Goal: Transaction & Acquisition: Book appointment/travel/reservation

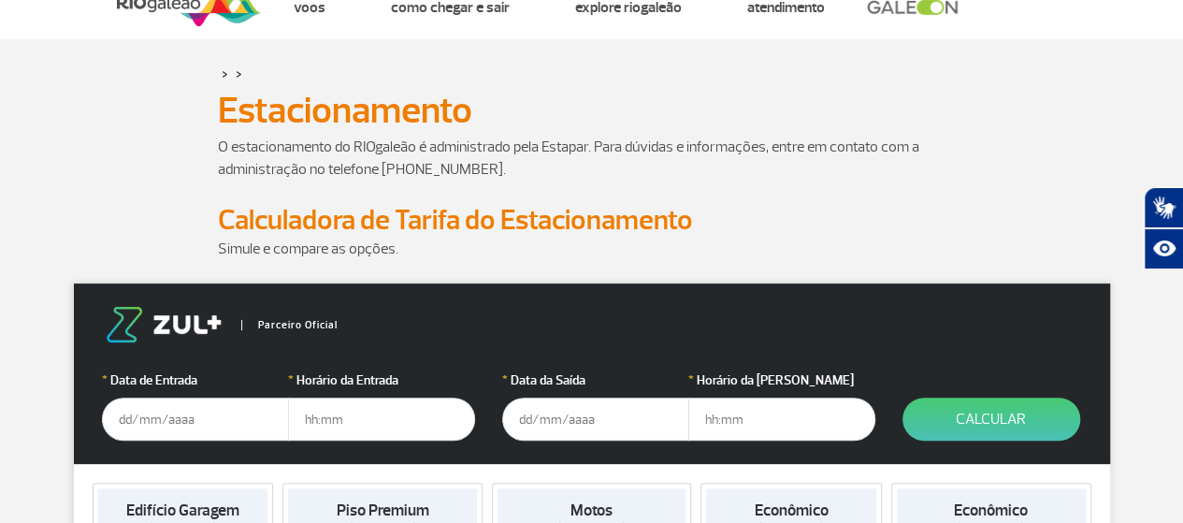
scroll to position [94, 0]
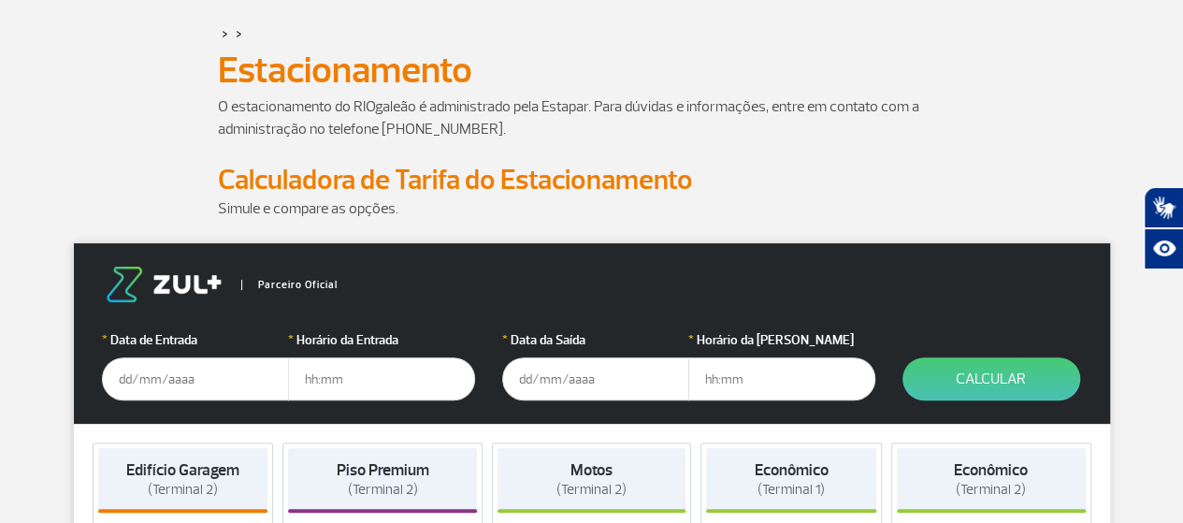
click at [153, 377] on input "text" at bounding box center [195, 378] width 187 height 43
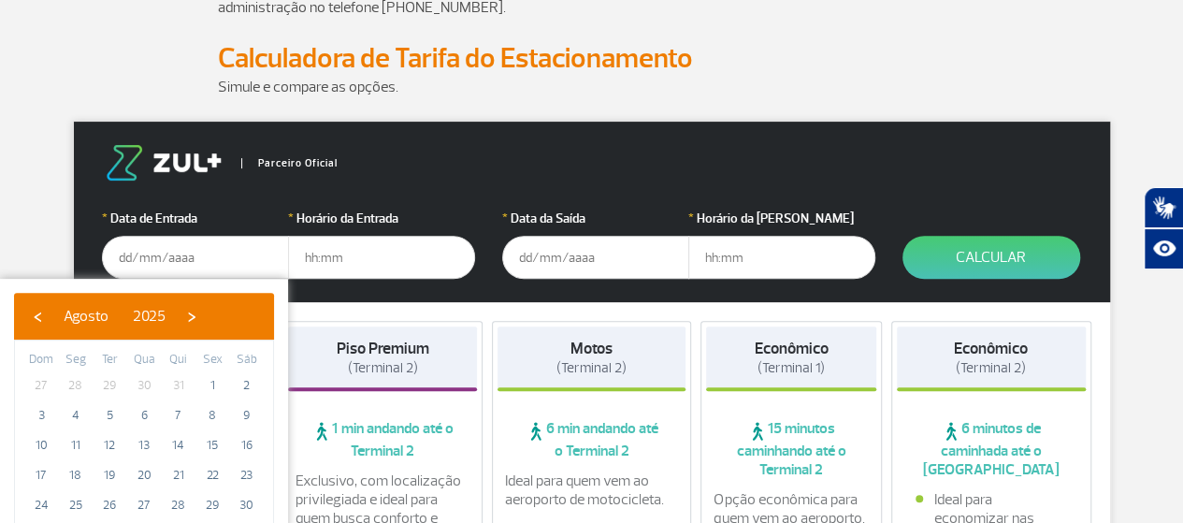
scroll to position [374, 0]
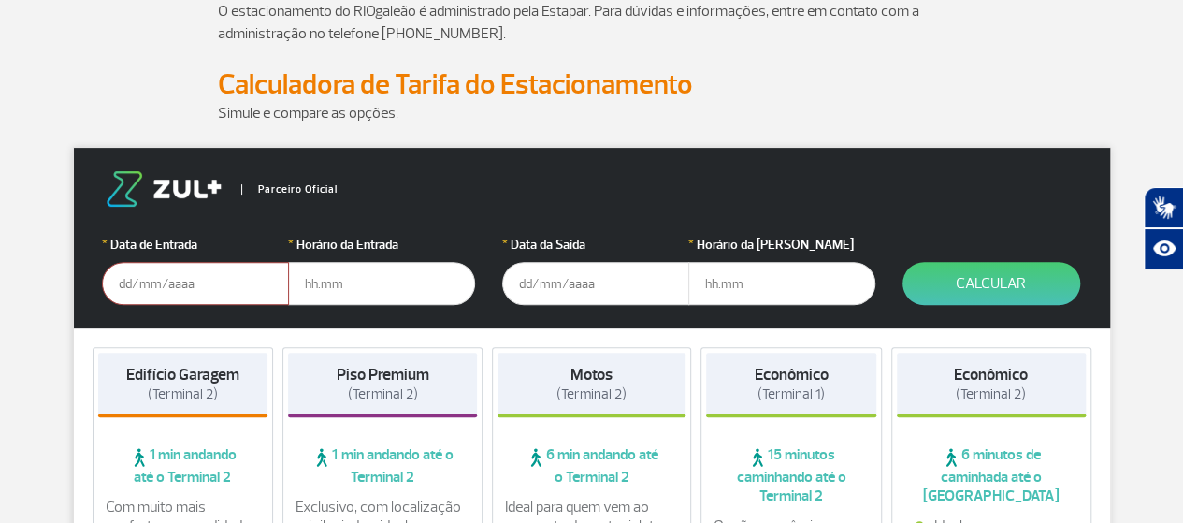
scroll to position [187, 0]
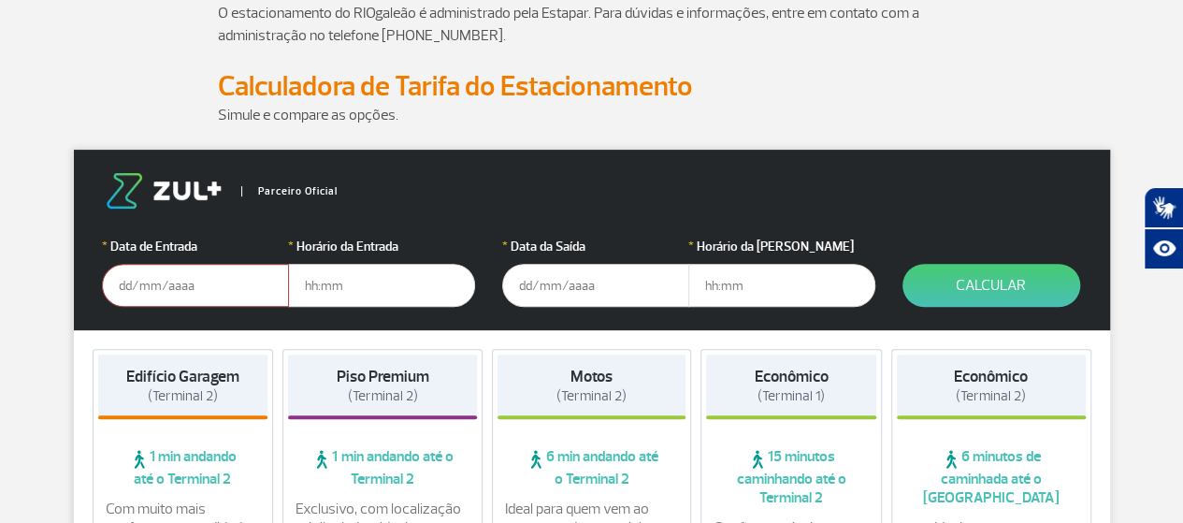
click at [165, 285] on input "text" at bounding box center [195, 285] width 187 height 43
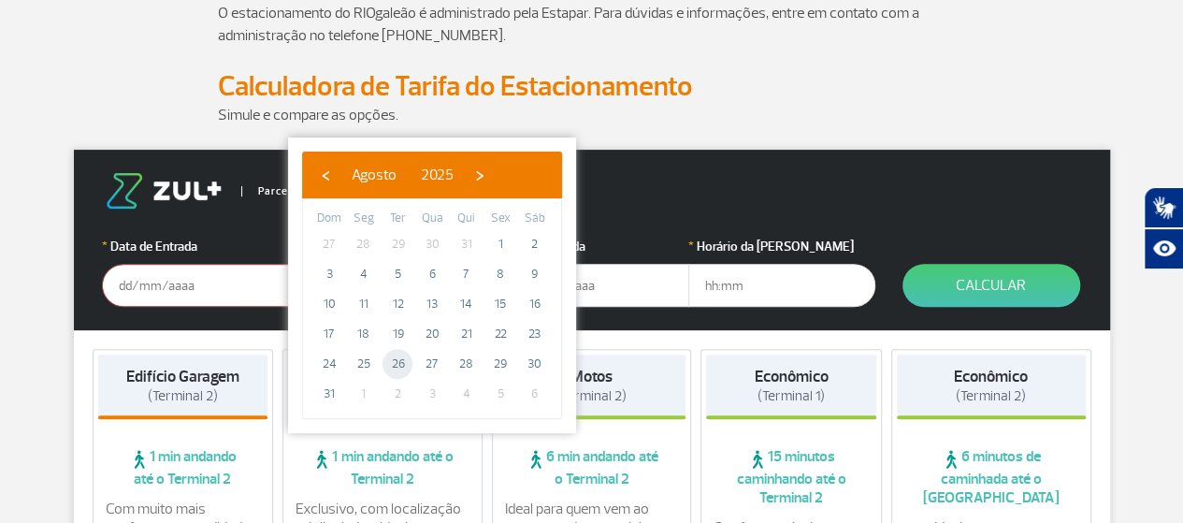
click at [393, 366] on span "26" at bounding box center [398, 364] width 30 height 30
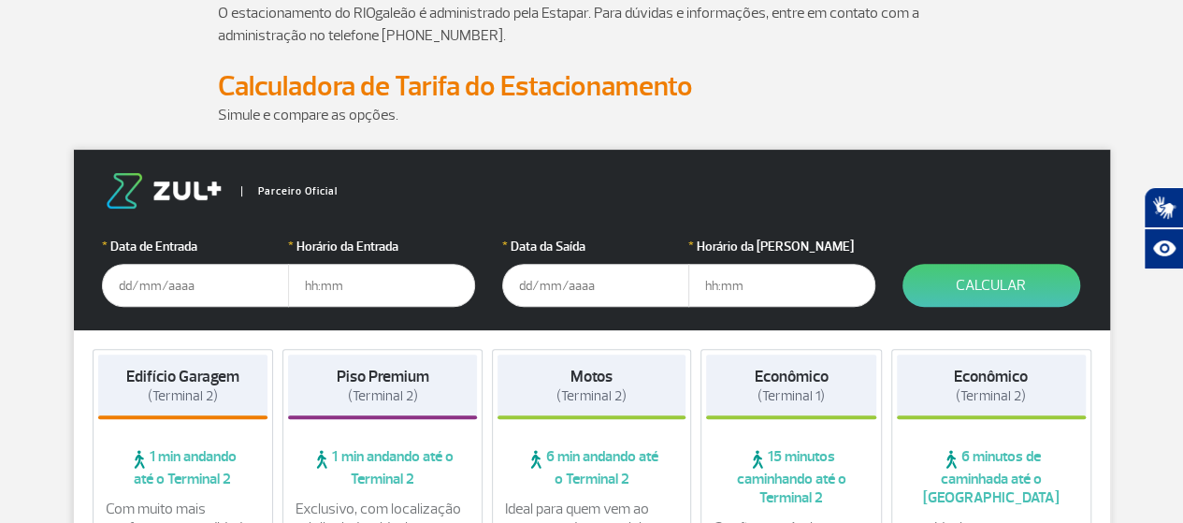
type input "[DATE]"
click at [355, 277] on input "text" at bounding box center [381, 285] width 187 height 43
type input "04:00"
click at [620, 299] on input "text" at bounding box center [595, 285] width 187 height 43
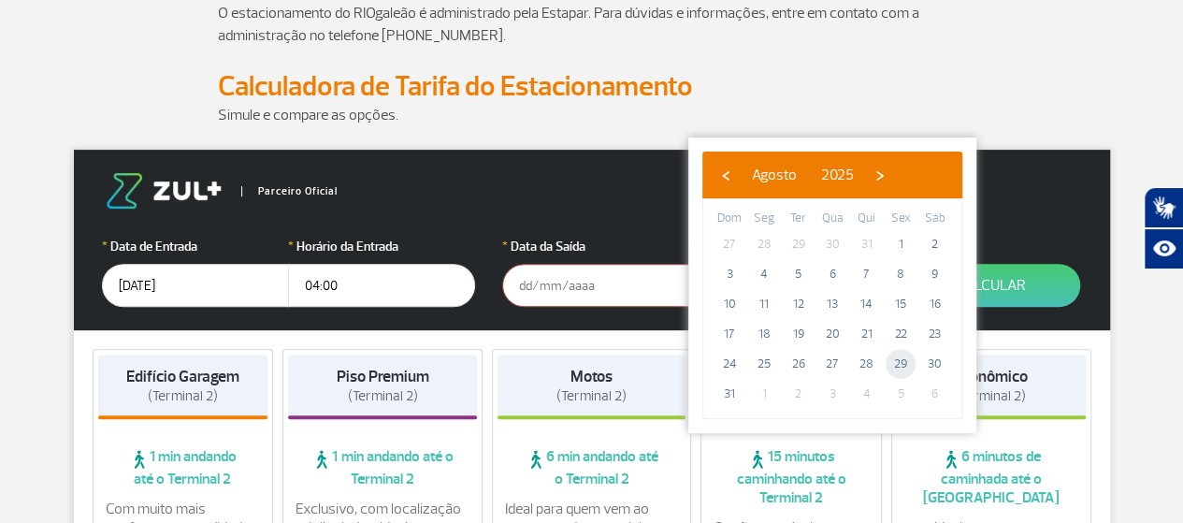
click at [898, 368] on span "29" at bounding box center [901, 364] width 30 height 30
type input "[DATE]"
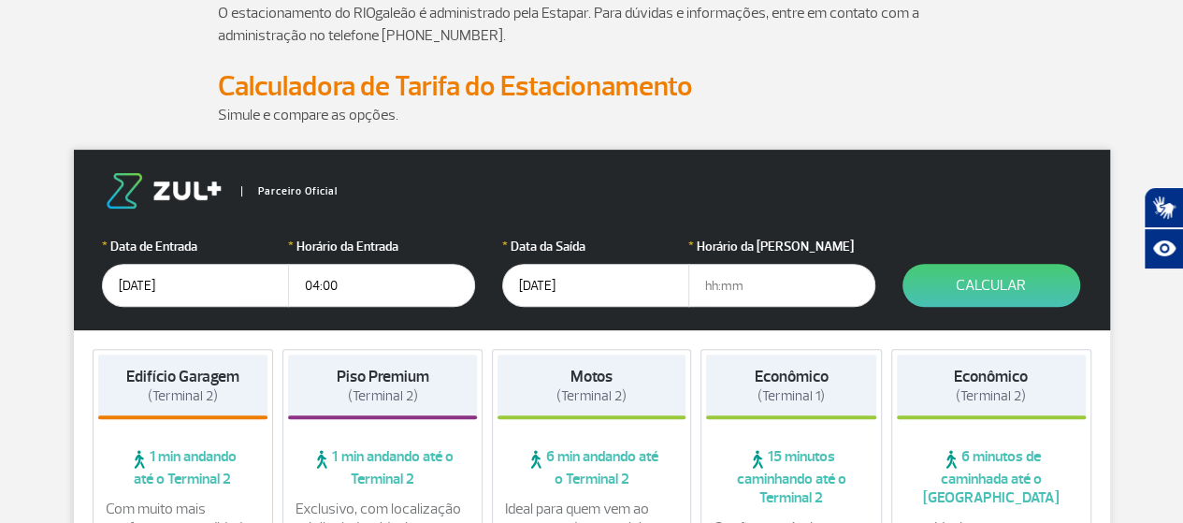
click at [781, 298] on input "text" at bounding box center [782, 285] width 187 height 43
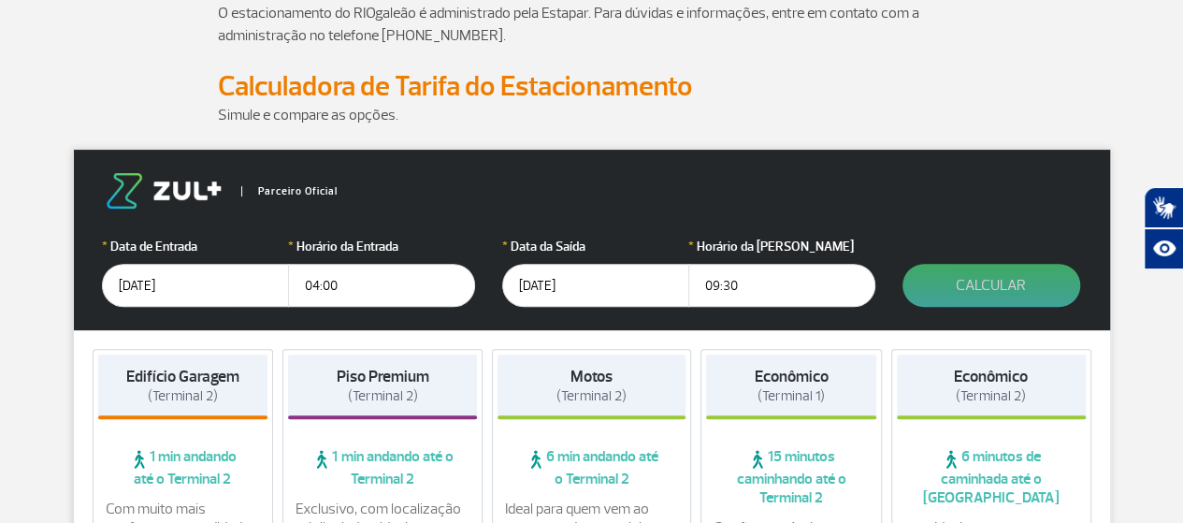
type input "09:30"
click at [1051, 286] on button "Calcular" at bounding box center [992, 285] width 178 height 43
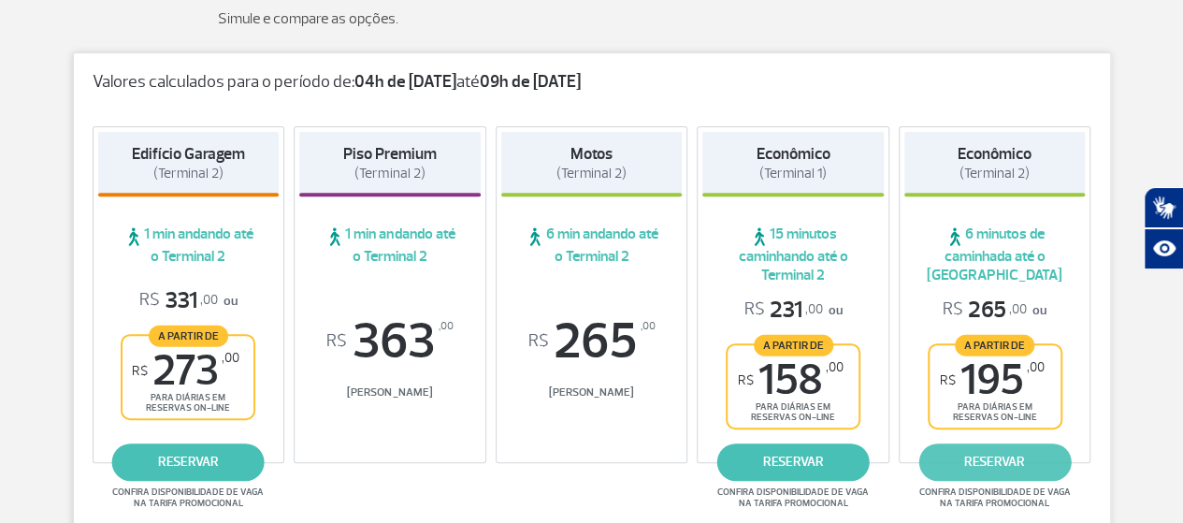
scroll to position [374, 0]
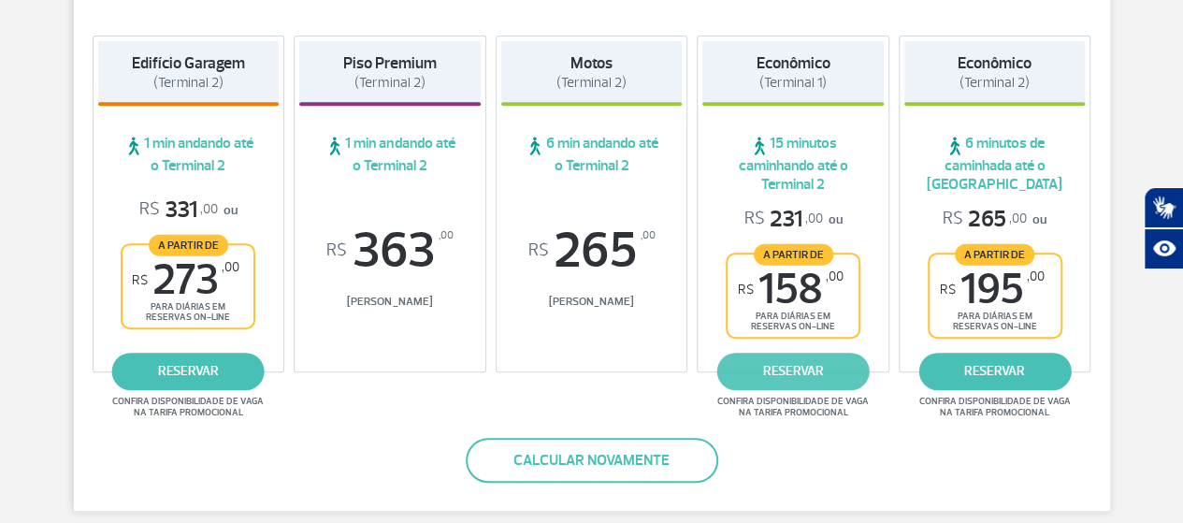
click at [794, 370] on link "reservar" at bounding box center [794, 371] width 152 height 37
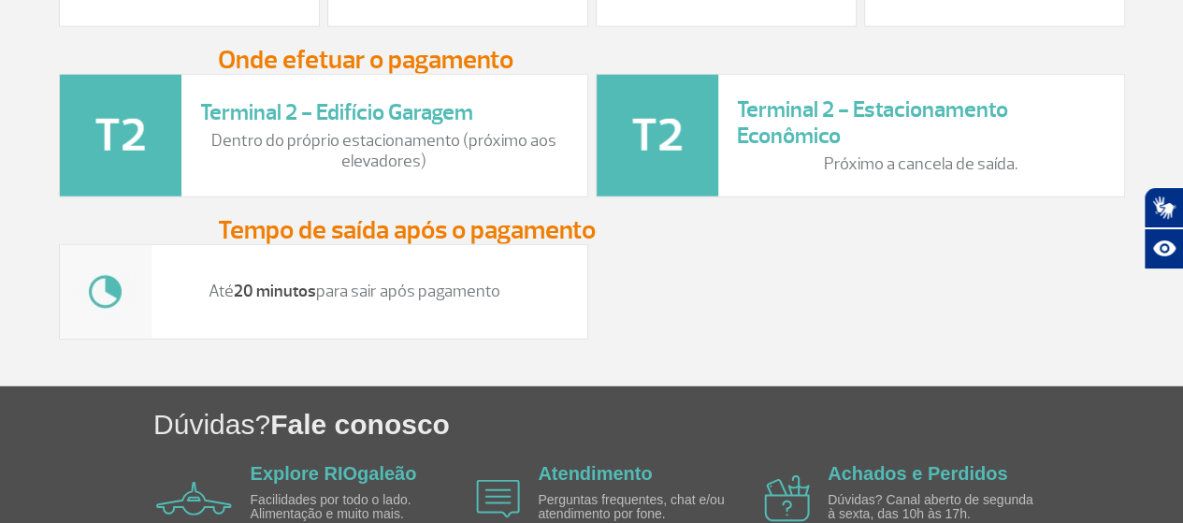
scroll to position [2580, 0]
